Goal: Check status: Check status

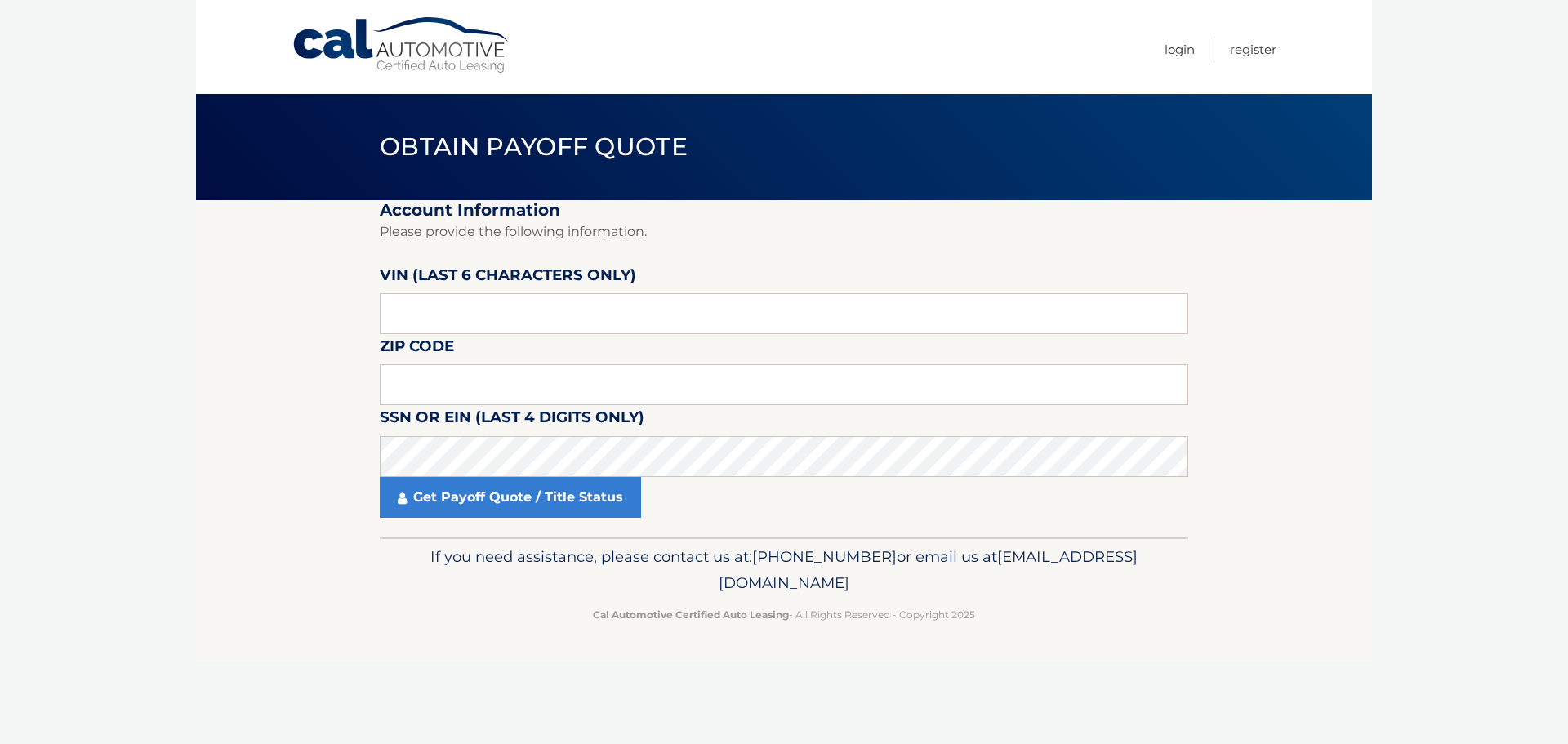
click at [474, 315] on input "text" at bounding box center [784, 314] width 809 height 40
click at [546, 323] on input "text" at bounding box center [784, 314] width 809 height 40
click at [507, 379] on input "text" at bounding box center [784, 384] width 809 height 40
type input "18969"
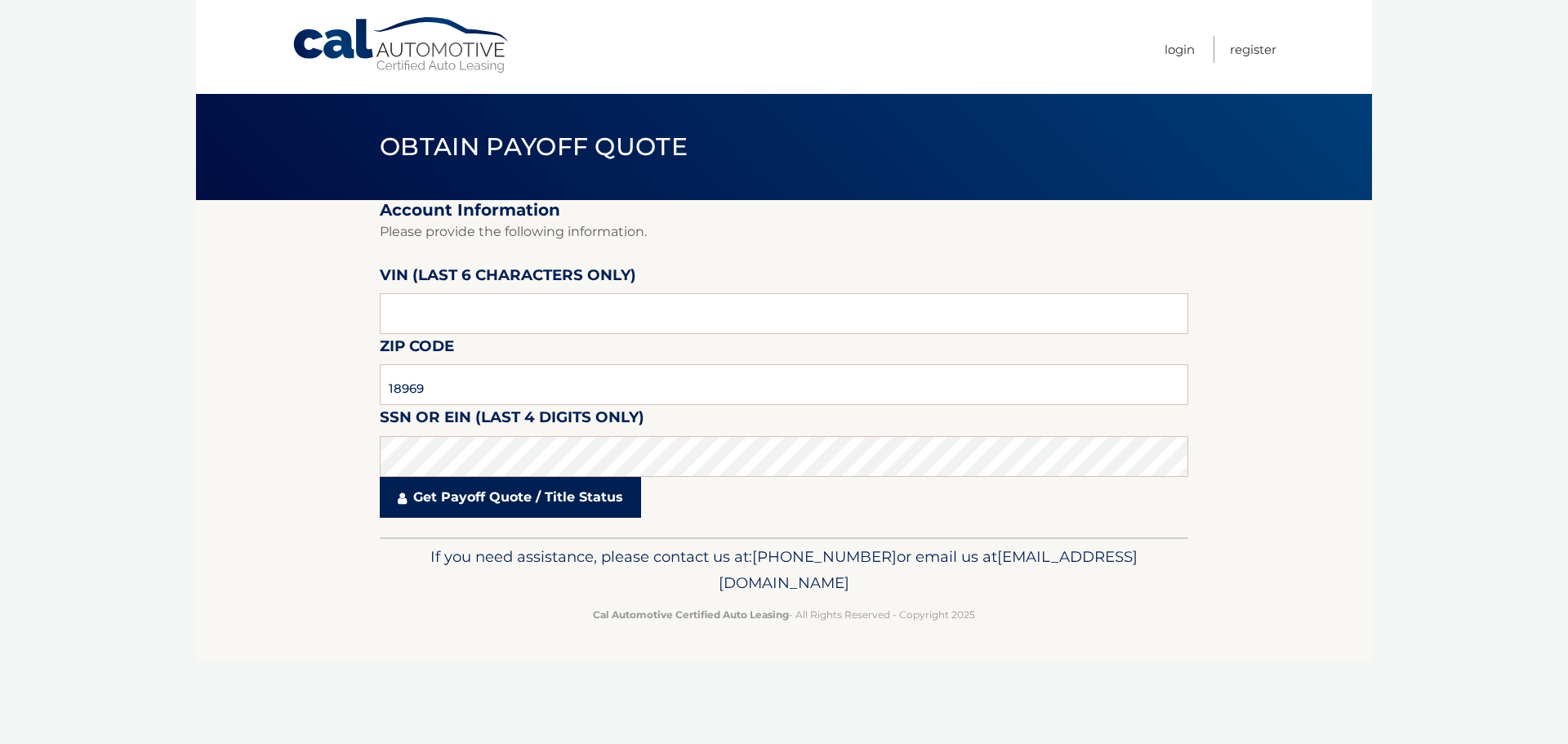
click at [530, 514] on link "Get Payoff Quote / Title Status" at bounding box center [510, 498] width 261 height 40
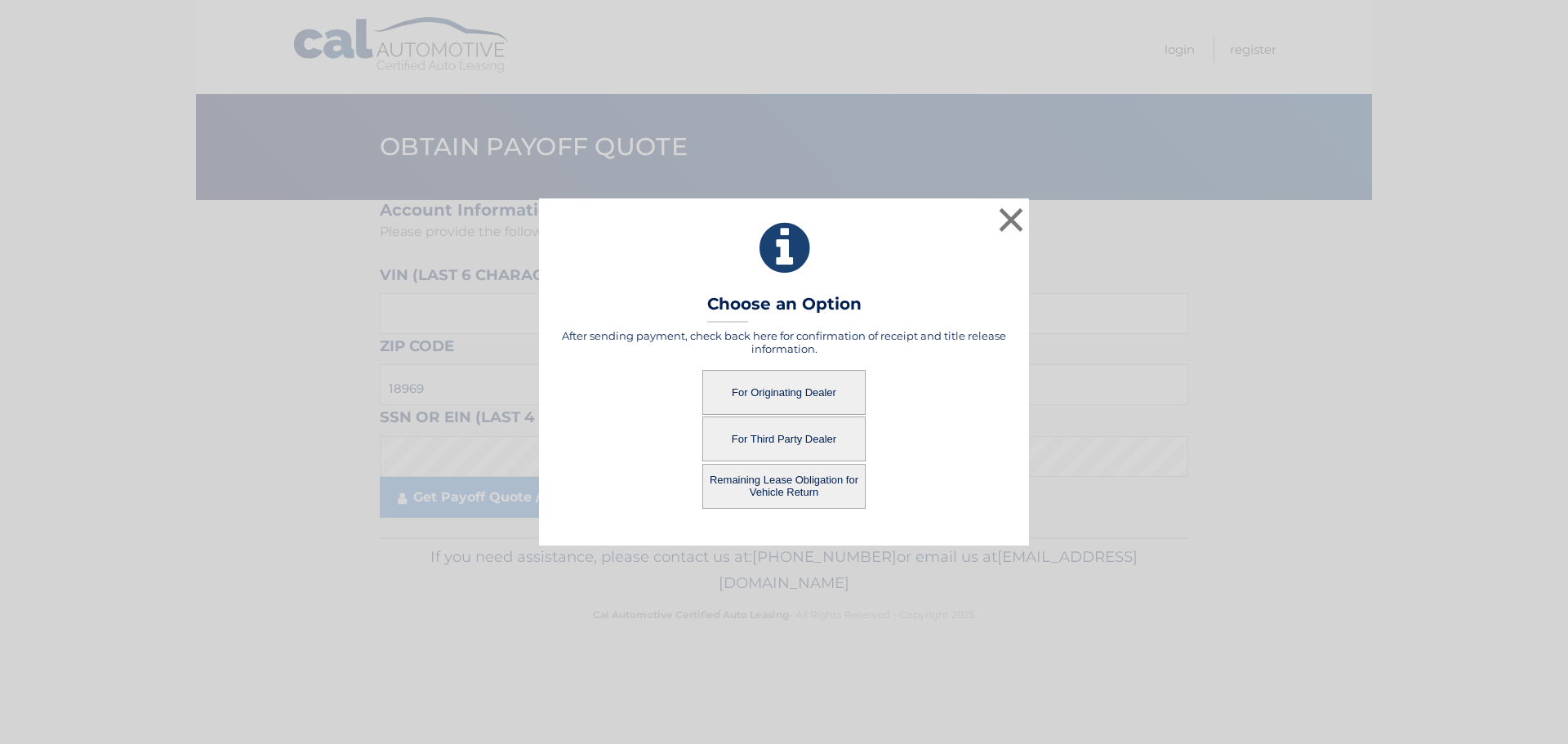
click at [812, 399] on button "For Originating Dealer" at bounding box center [784, 392] width 164 height 45
click at [802, 383] on button "For Originating Dealer" at bounding box center [784, 392] width 164 height 45
